Goal: Task Accomplishment & Management: Manage account settings

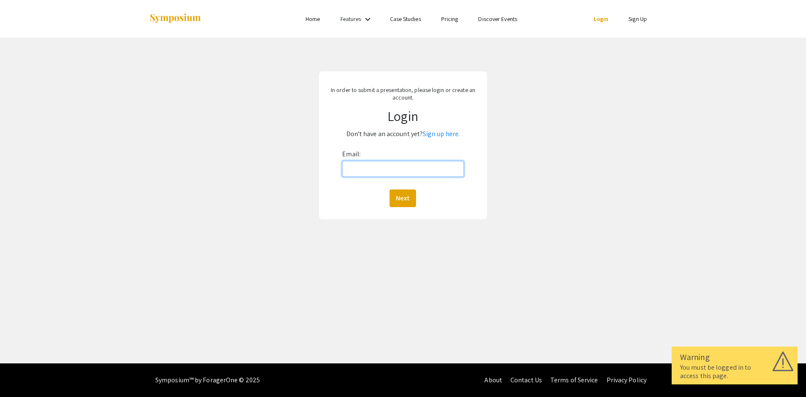
click at [365, 162] on input "Email:" at bounding box center [402, 169] width 121 height 16
type input "[PERSON_NAME][EMAIL_ADDRESS][PERSON_NAME][DOMAIN_NAME]"
click at [406, 197] on button "Next" at bounding box center [402, 198] width 26 height 18
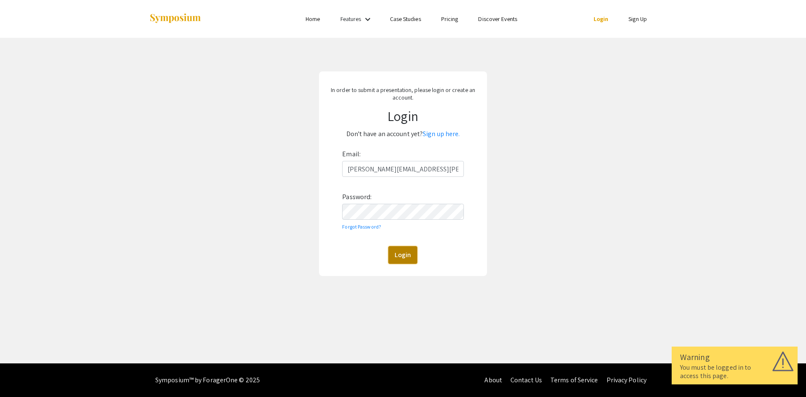
click at [397, 256] on button "Login" at bounding box center [402, 255] width 29 height 18
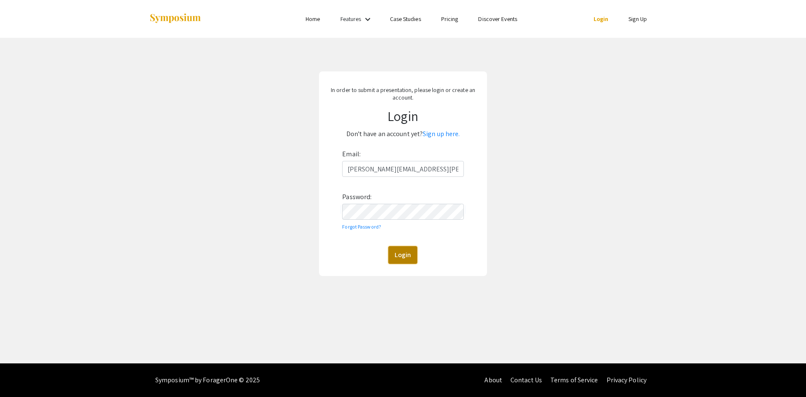
click at [403, 251] on button "Login" at bounding box center [402, 255] width 29 height 18
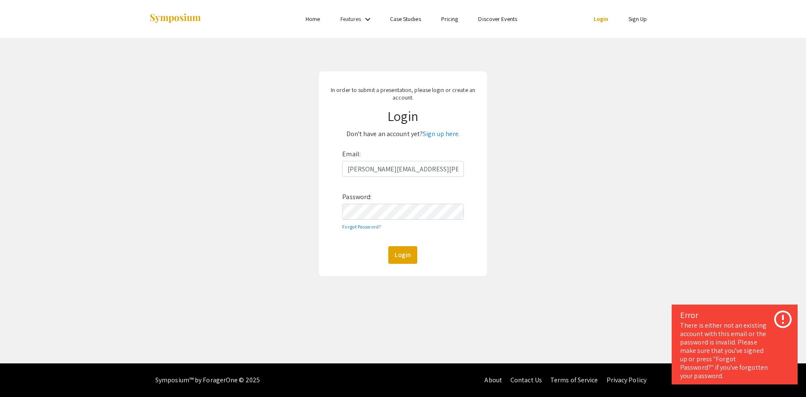
click at [434, 248] on div "Login" at bounding box center [402, 255] width 121 height 18
click at [366, 224] on link "Forgot Password?" at bounding box center [361, 226] width 39 height 6
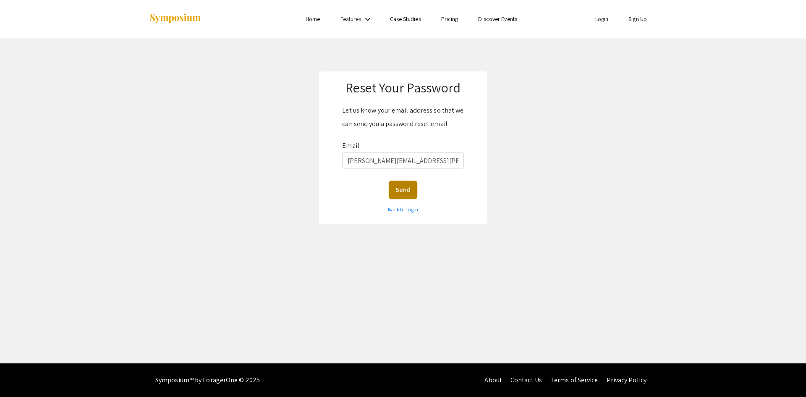
click at [400, 189] on button "Send" at bounding box center [403, 190] width 28 height 18
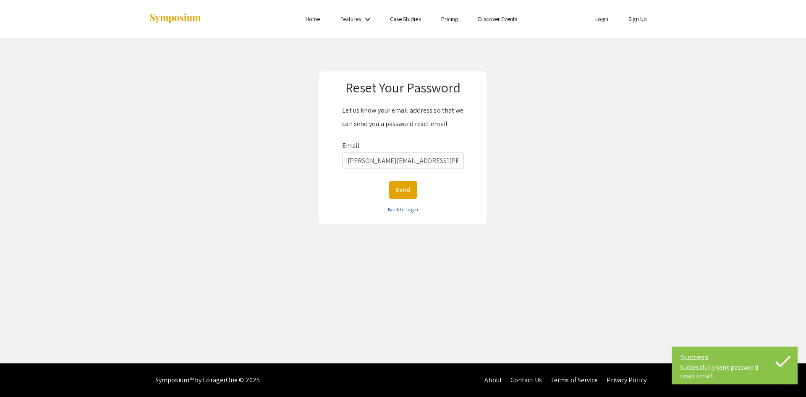
click at [405, 209] on link "Back to Login" at bounding box center [403, 209] width 30 height 6
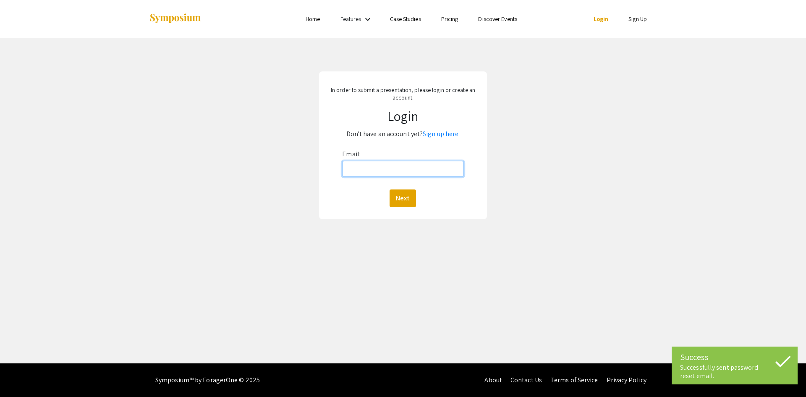
click at [359, 165] on input "Email:" at bounding box center [402, 169] width 121 height 16
